Goal: Task Accomplishment & Management: Manage account settings

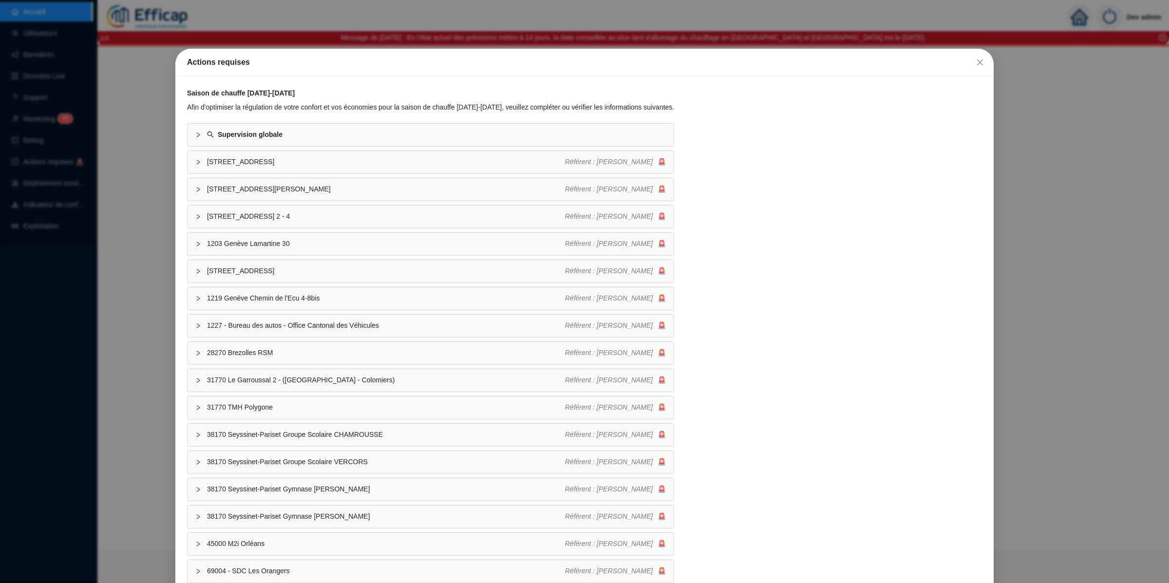
click at [685, 26] on div "Actions requises Saison de chauffe [DATE]-[DATE] Afin d'optimiser la régulation…" at bounding box center [584, 291] width 1169 height 583
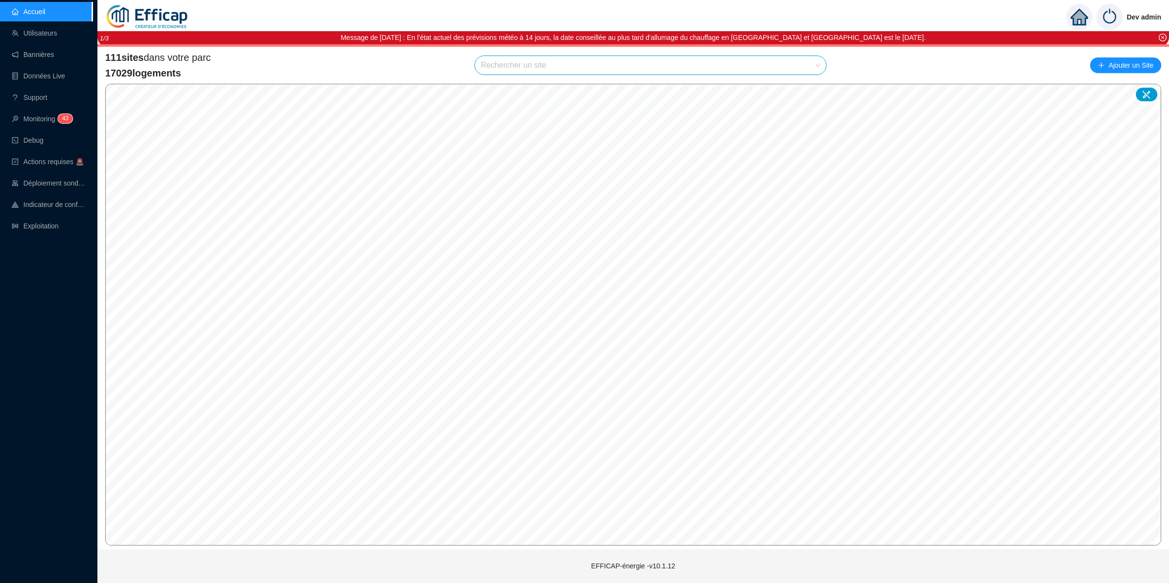
click at [684, 65] on input "search" at bounding box center [646, 65] width 331 height 19
type input "chevre"
click at [807, 82] on div at bounding box center [806, 88] width 22 height 15
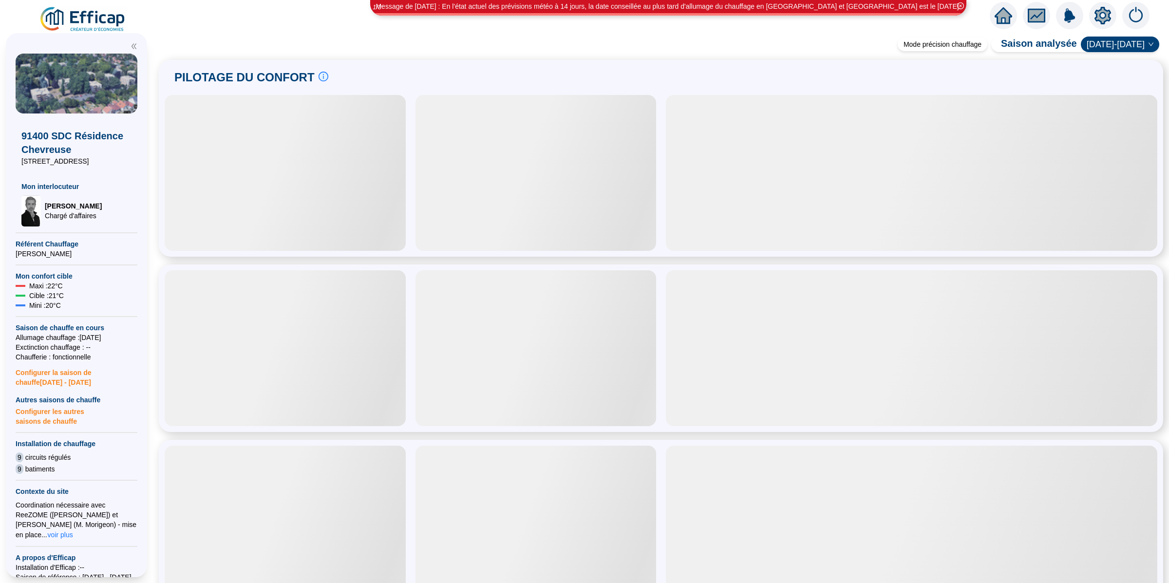
click at [1110, 15] on icon "setting" at bounding box center [1103, 16] width 18 height 18
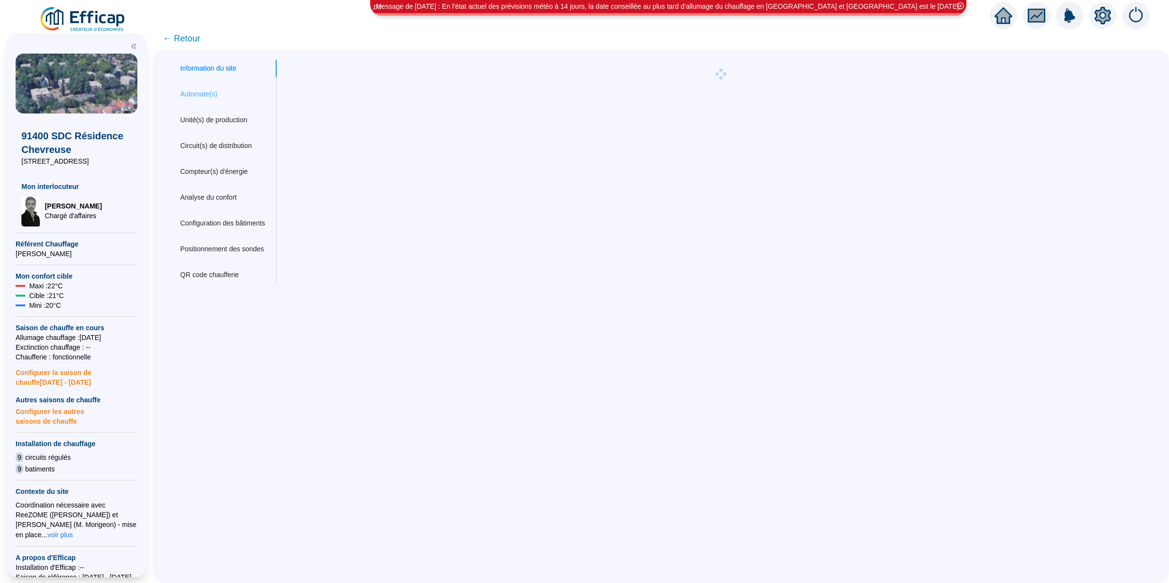
click at [229, 101] on div "Automate(s)" at bounding box center [223, 94] width 108 height 18
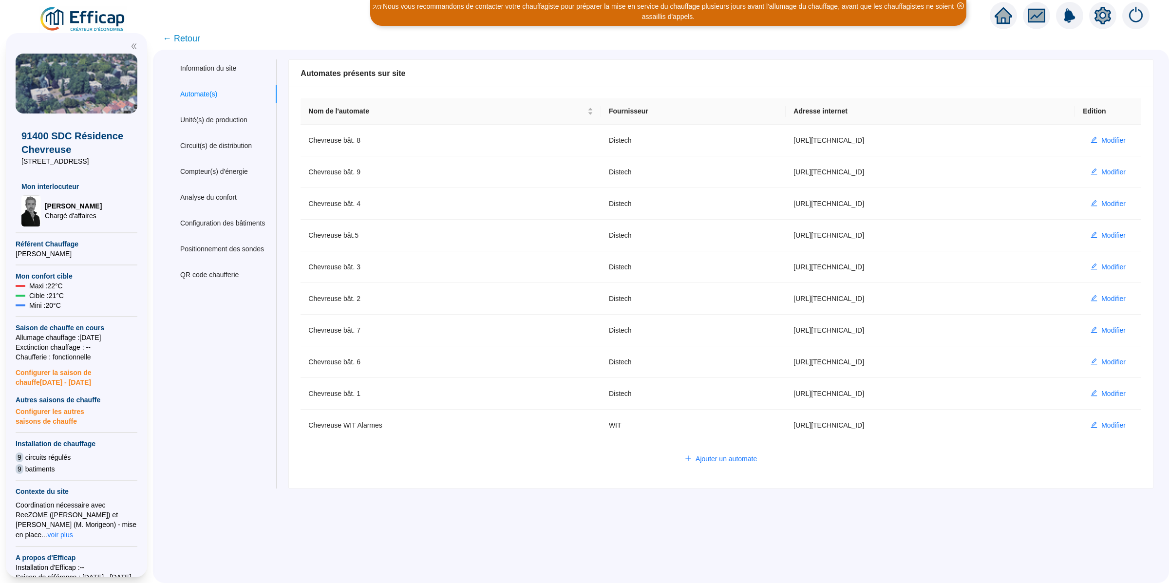
type input "admin-efficap"
click at [1091, 330] on icon "edit" at bounding box center [1094, 329] width 7 height 7
type input "Chevreuse bât. 7"
type input "[URL][TECHNICAL_ID]"
type input "Administrateur"
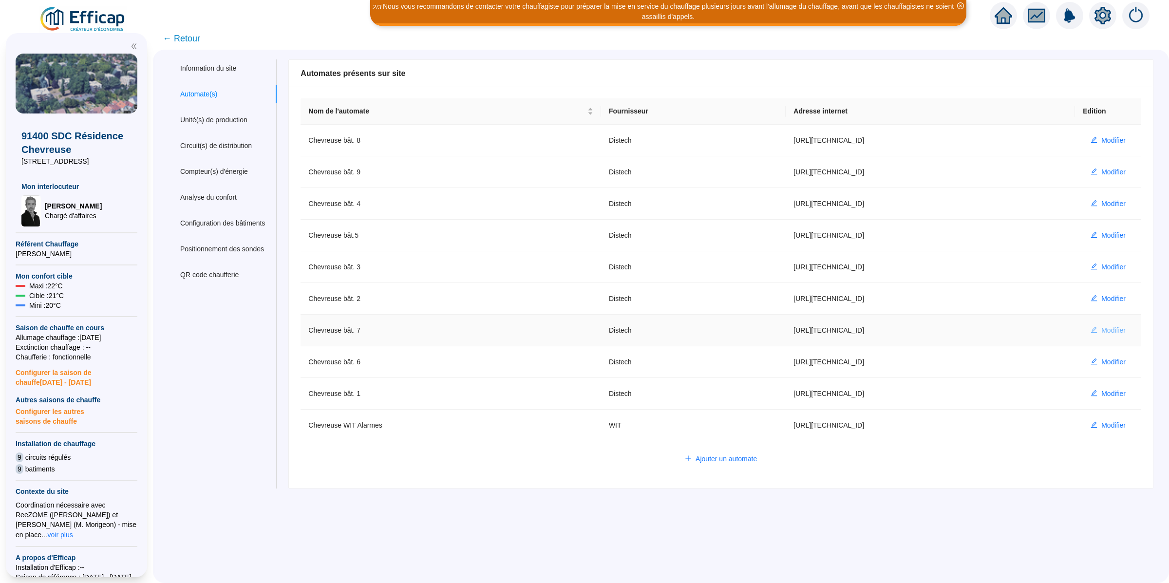
type input "AV1001"
type input "AV1002"
type input "AV1000"
type input "BV1000"
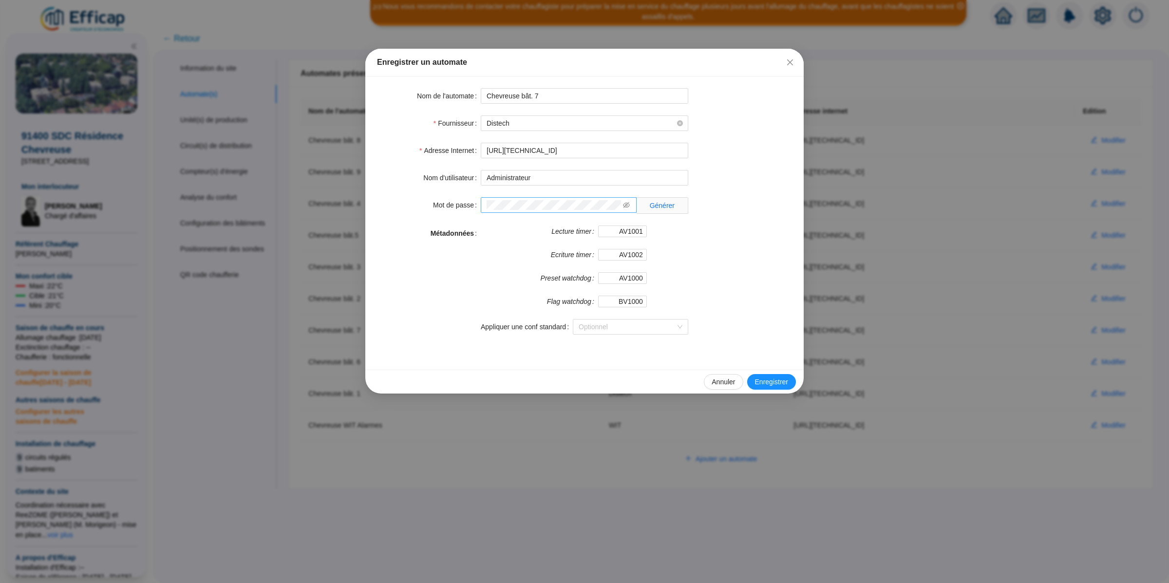
click at [629, 213] on span at bounding box center [559, 205] width 156 height 16
click at [628, 210] on span at bounding box center [626, 205] width 7 height 10
click at [627, 207] on icon "eye-invisible" at bounding box center [626, 205] width 7 height 7
click at [537, 178] on input "Administrateur" at bounding box center [585, 178] width 208 height 16
